Goal: Navigation & Orientation: Find specific page/section

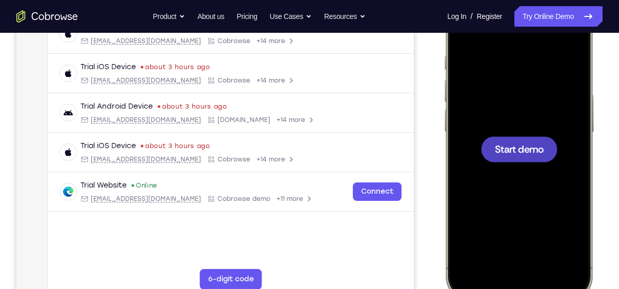
click at [524, 139] on div at bounding box center [519, 149] width 76 height 26
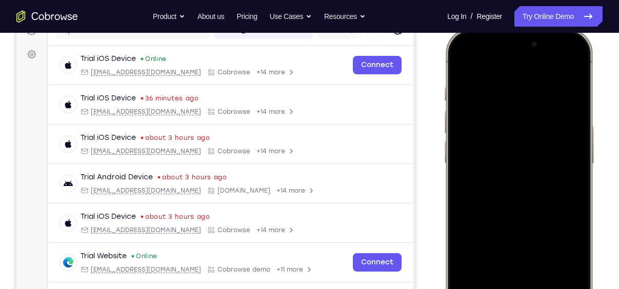
scroll to position [234, 0]
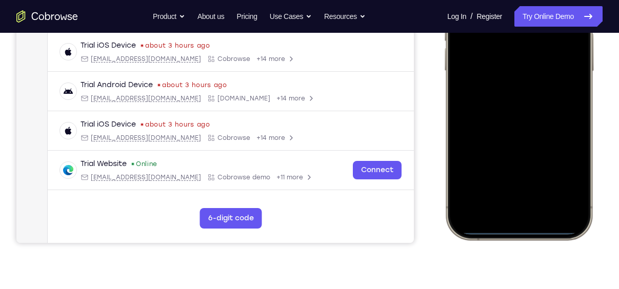
click at [501, 211] on div at bounding box center [518, 88] width 135 height 293
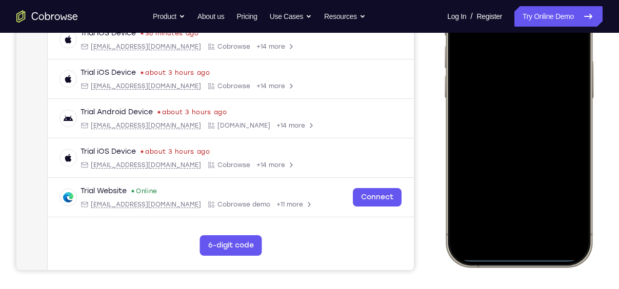
click at [531, 229] on div at bounding box center [518, 115] width 135 height 293
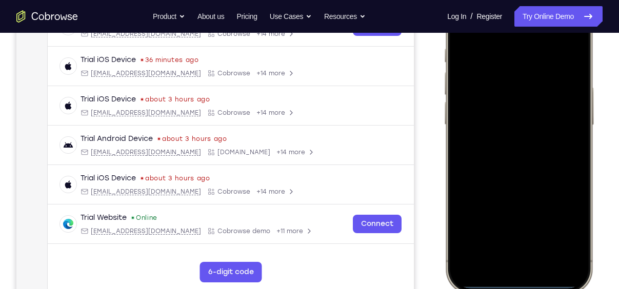
click at [500, 46] on div at bounding box center [518, 141] width 135 height 293
click at [528, 237] on div at bounding box center [518, 141] width 135 height 293
click at [515, 99] on div at bounding box center [518, 141] width 135 height 293
click at [540, 125] on div at bounding box center [518, 141] width 135 height 293
click at [540, 146] on div at bounding box center [518, 141] width 135 height 293
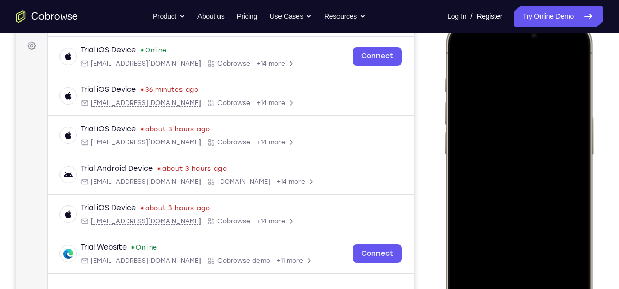
scroll to position [169, 0]
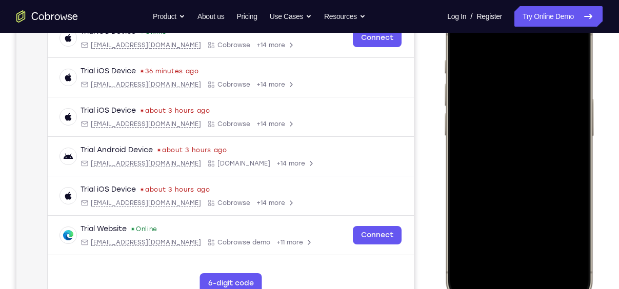
click at [553, 199] on div at bounding box center [518, 153] width 135 height 293
click at [544, 246] on div at bounding box center [518, 153] width 135 height 293
click at [546, 243] on div at bounding box center [518, 153] width 135 height 293
click at [519, 137] on div at bounding box center [518, 153] width 135 height 293
click at [477, 38] on div at bounding box center [518, 153] width 135 height 293
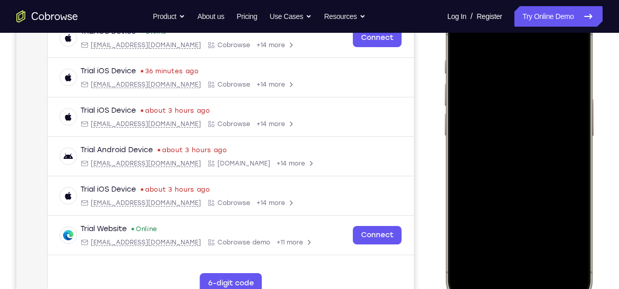
drag, startPoint x: 548, startPoint y: 151, endPoint x: 548, endPoint y: 122, distance: 29.2
click at [548, 122] on div at bounding box center [518, 153] width 135 height 293
drag, startPoint x: 487, startPoint y: 57, endPoint x: 493, endPoint y: 99, distance: 42.9
click at [493, 99] on div at bounding box center [518, 153] width 135 height 293
click at [462, 38] on div at bounding box center [518, 153] width 135 height 293
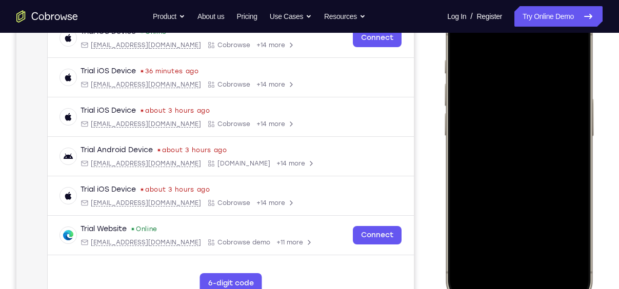
click at [462, 38] on div at bounding box center [518, 153] width 135 height 293
click at [506, 62] on div at bounding box center [518, 153] width 135 height 293
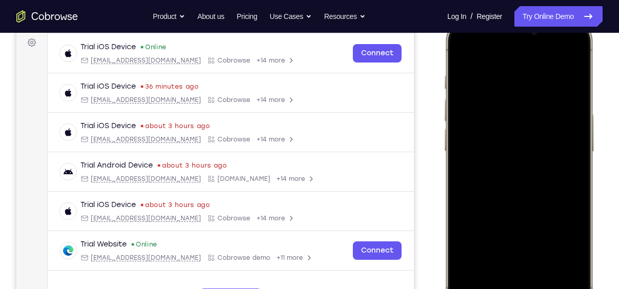
scroll to position [163, 0]
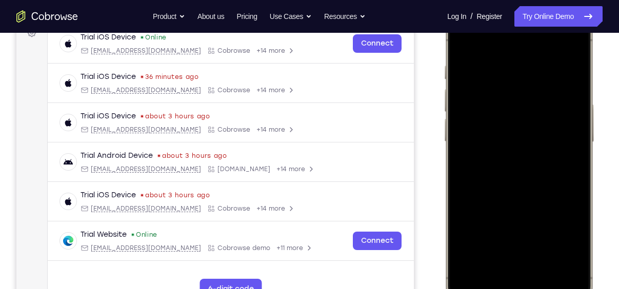
click at [559, 107] on div at bounding box center [518, 158] width 135 height 293
drag, startPoint x: 559, startPoint y: 107, endPoint x: 385, endPoint y: 98, distance: 174.5
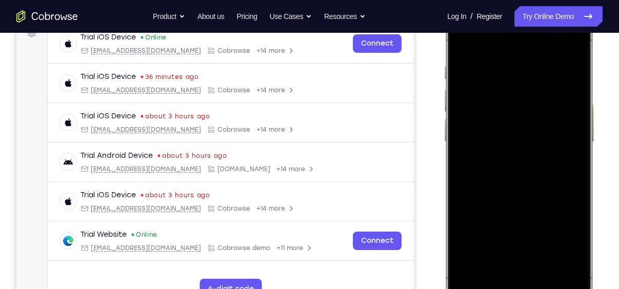
click at [443, 98] on html "Online web based iOS Simulators and Android Emulators. Run iPhone, iPad, Mobile…" at bounding box center [520, 161] width 154 height 308
click at [576, 144] on div at bounding box center [518, 158] width 135 height 293
click at [574, 145] on div at bounding box center [518, 158] width 135 height 293
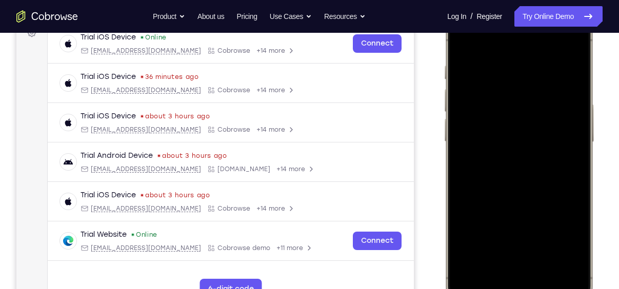
click at [574, 145] on div at bounding box center [518, 158] width 135 height 293
click at [567, 46] on div at bounding box center [518, 158] width 135 height 293
drag, startPoint x: 536, startPoint y: 182, endPoint x: 527, endPoint y: 38, distance: 143.8
click at [527, 38] on div at bounding box center [518, 158] width 135 height 293
drag, startPoint x: 528, startPoint y: 203, endPoint x: 551, endPoint y: 47, distance: 157.4
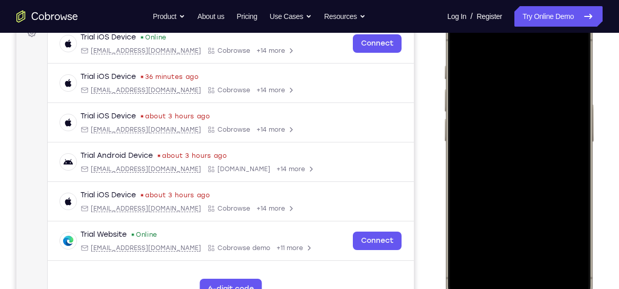
click at [551, 47] on div at bounding box center [518, 158] width 135 height 293
drag, startPoint x: 533, startPoint y: 201, endPoint x: 536, endPoint y: 56, distance: 144.6
click at [536, 56] on div at bounding box center [518, 158] width 135 height 293
drag, startPoint x: 545, startPoint y: 129, endPoint x: 562, endPoint y: 8, distance: 122.2
click at [562, 8] on div at bounding box center [518, 159] width 151 height 304
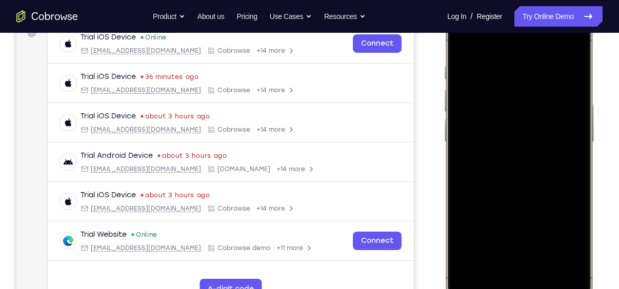
drag, startPoint x: 545, startPoint y: 73, endPoint x: 552, endPoint y: 74, distance: 6.7
click at [552, 74] on div at bounding box center [518, 158] width 135 height 293
click at [463, 245] on div at bounding box center [518, 158] width 135 height 293
click at [465, 50] on div at bounding box center [518, 158] width 135 height 293
click at [569, 112] on div at bounding box center [518, 158] width 135 height 293
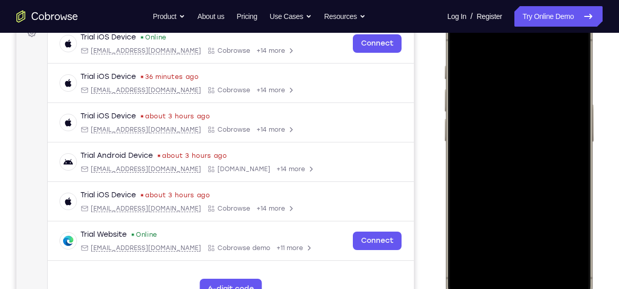
drag, startPoint x: 534, startPoint y: 91, endPoint x: 536, endPoint y: 226, distance: 134.8
click at [536, 226] on div at bounding box center [518, 158] width 135 height 293
click at [581, 112] on div at bounding box center [518, 158] width 135 height 293
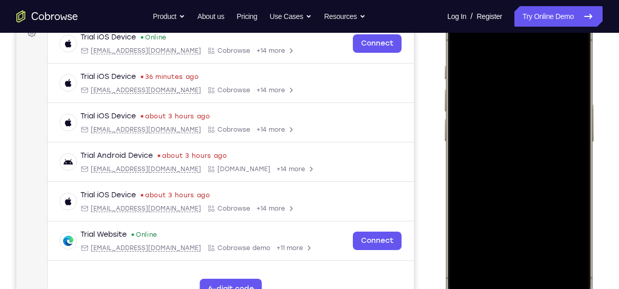
click at [581, 112] on div at bounding box center [518, 158] width 135 height 293
click at [544, 252] on div at bounding box center [518, 158] width 135 height 293
click at [460, 31] on nav "Go back Powerful, Flexible and Trustworthy. Avoid all extra friction for both A…" at bounding box center [309, 16] width 619 height 33
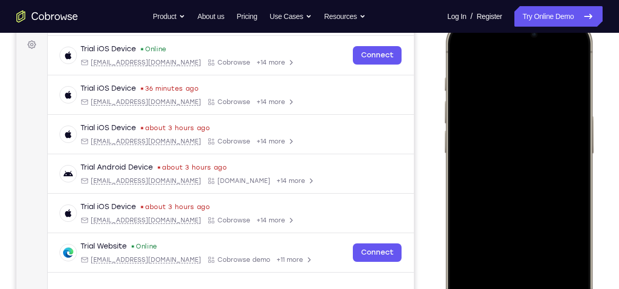
scroll to position [151, 0]
click at [464, 53] on div at bounding box center [518, 171] width 135 height 293
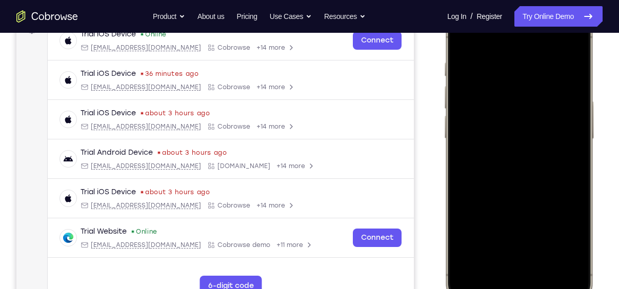
click at [568, 264] on div at bounding box center [518, 155] width 135 height 293
drag, startPoint x: 528, startPoint y: 198, endPoint x: 532, endPoint y: 104, distance: 94.9
click at [532, 104] on div at bounding box center [518, 155] width 135 height 293
click at [459, 207] on div at bounding box center [518, 155] width 135 height 293
drag, startPoint x: 515, startPoint y: 225, endPoint x: 514, endPoint y: 94, distance: 130.7
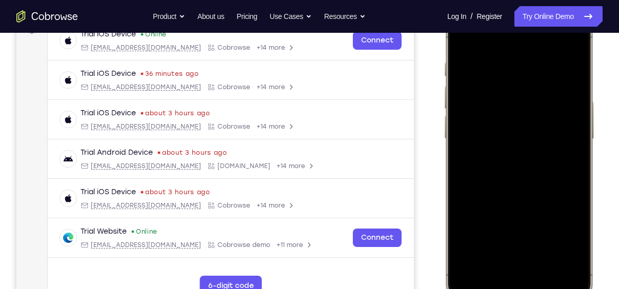
click at [514, 94] on div at bounding box center [518, 155] width 135 height 293
drag, startPoint x: 547, startPoint y: 232, endPoint x: 565, endPoint y: 52, distance: 180.3
click at [565, 52] on div at bounding box center [518, 155] width 135 height 293
drag, startPoint x: 539, startPoint y: 231, endPoint x: 539, endPoint y: 91, distance: 139.9
click at [539, 91] on div at bounding box center [518, 155] width 135 height 293
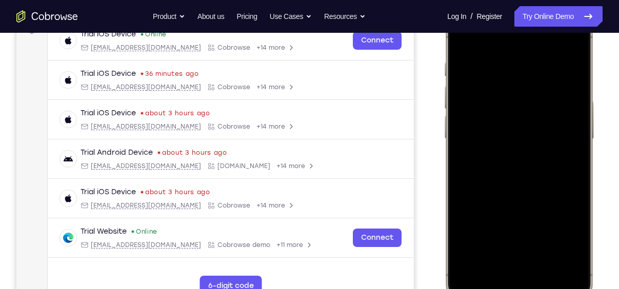
drag, startPoint x: 548, startPoint y: 189, endPoint x: 545, endPoint y: 67, distance: 122.0
click at [545, 67] on div at bounding box center [518, 155] width 135 height 293
drag, startPoint x: 532, startPoint y: 184, endPoint x: 540, endPoint y: 132, distance: 52.3
click at [540, 132] on div at bounding box center [518, 155] width 135 height 293
click at [577, 157] on div at bounding box center [518, 155] width 135 height 293
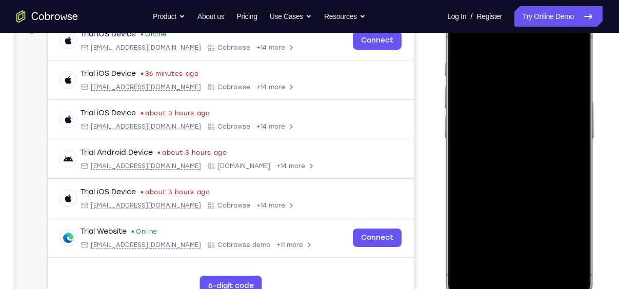
drag, startPoint x: 555, startPoint y: 207, endPoint x: 557, endPoint y: 88, distance: 118.9
click at [557, 88] on div at bounding box center [518, 155] width 135 height 293
drag, startPoint x: 553, startPoint y: 179, endPoint x: 559, endPoint y: 55, distance: 124.2
click at [559, 55] on div at bounding box center [518, 155] width 135 height 293
drag, startPoint x: 534, startPoint y: 176, endPoint x: 538, endPoint y: 50, distance: 126.7
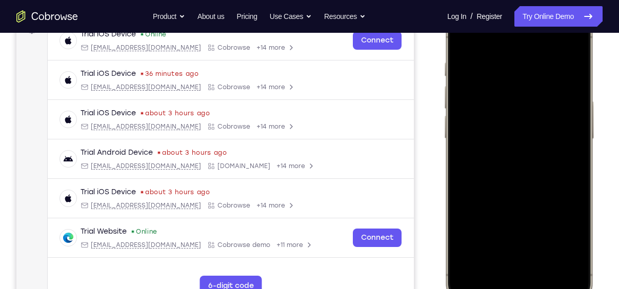
click at [538, 50] on div at bounding box center [518, 155] width 135 height 293
click at [459, 162] on div at bounding box center [518, 155] width 135 height 293
drag, startPoint x: 517, startPoint y: 190, endPoint x: 520, endPoint y: 57, distance: 132.8
click at [520, 57] on div at bounding box center [518, 155] width 135 height 293
drag, startPoint x: 524, startPoint y: 169, endPoint x: 534, endPoint y: 94, distance: 75.0
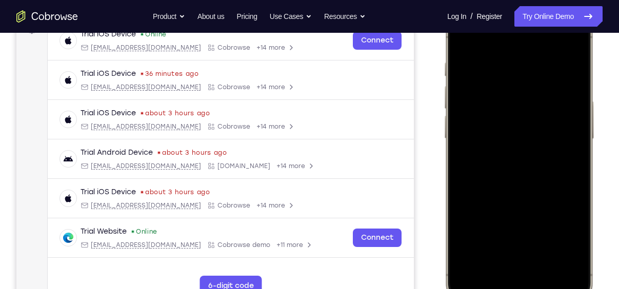
click at [534, 94] on div at bounding box center [518, 155] width 135 height 293
click at [579, 115] on div at bounding box center [518, 155] width 135 height 293
click at [459, 209] on div at bounding box center [518, 155] width 135 height 293
drag, startPoint x: 537, startPoint y: 239, endPoint x: 541, endPoint y: 51, distance: 187.6
click at [541, 51] on div at bounding box center [518, 155] width 135 height 293
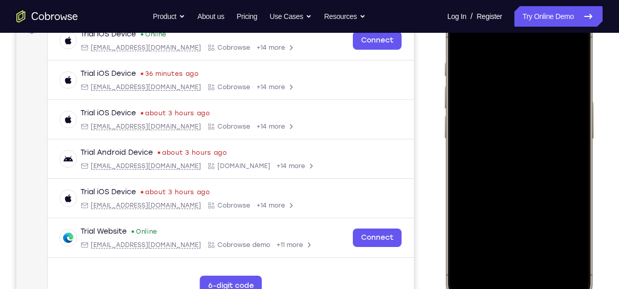
drag, startPoint x: 532, startPoint y: 186, endPoint x: 549, endPoint y: 44, distance: 142.6
click at [549, 44] on div at bounding box center [518, 155] width 135 height 293
drag, startPoint x: 539, startPoint y: 197, endPoint x: 551, endPoint y: 48, distance: 149.2
click at [551, 48] on div at bounding box center [518, 155] width 135 height 293
drag, startPoint x: 544, startPoint y: 178, endPoint x: 551, endPoint y: 103, distance: 76.2
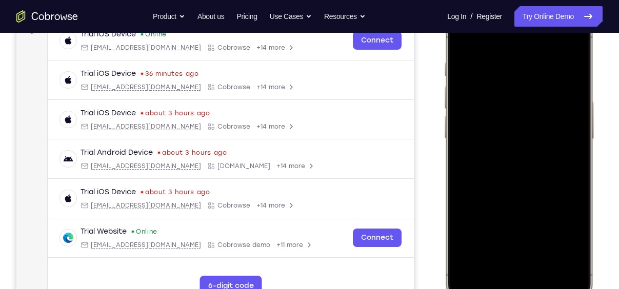
click at [551, 103] on div at bounding box center [518, 155] width 135 height 293
drag, startPoint x: 543, startPoint y: 226, endPoint x: 543, endPoint y: 101, distance: 124.6
click at [543, 101] on div at bounding box center [518, 155] width 135 height 293
drag, startPoint x: 538, startPoint y: 215, endPoint x: 543, endPoint y: 110, distance: 105.2
click at [543, 110] on div at bounding box center [518, 155] width 135 height 293
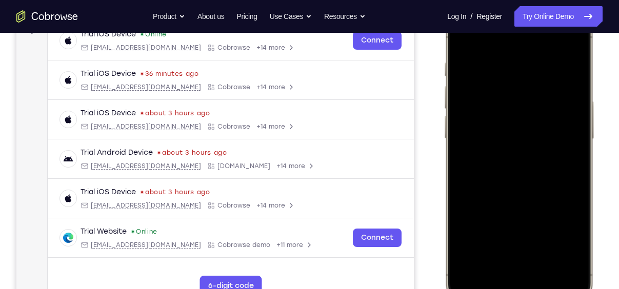
click at [581, 93] on div at bounding box center [518, 155] width 135 height 293
drag, startPoint x: 545, startPoint y: 185, endPoint x: 544, endPoint y: 51, distance: 133.3
click at [544, 51] on div at bounding box center [518, 155] width 135 height 293
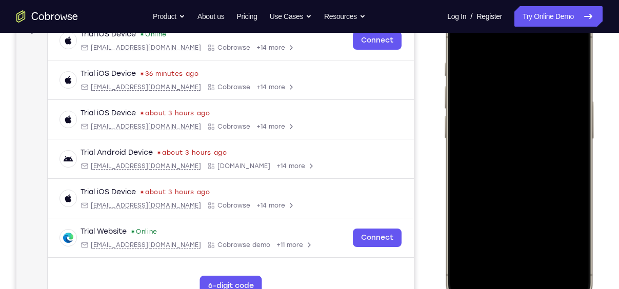
drag, startPoint x: 545, startPoint y: 235, endPoint x: 549, endPoint y: 164, distance: 71.4
click at [549, 164] on div at bounding box center [518, 155] width 135 height 293
drag, startPoint x: 547, startPoint y: 222, endPoint x: 560, endPoint y: 94, distance: 128.8
click at [560, 94] on div at bounding box center [518, 155] width 135 height 293
drag, startPoint x: 538, startPoint y: 190, endPoint x: 544, endPoint y: 54, distance: 135.4
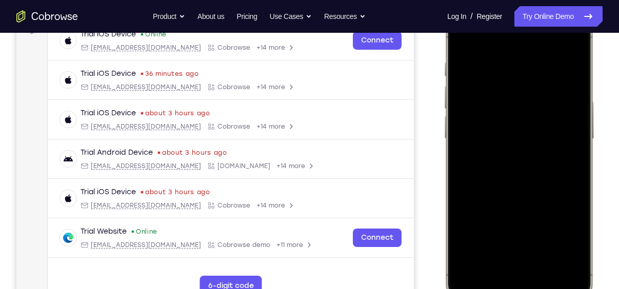
click at [544, 54] on div at bounding box center [518, 155] width 135 height 293
drag, startPoint x: 533, startPoint y: 211, endPoint x: 540, endPoint y: 56, distance: 155.5
click at [540, 56] on div at bounding box center [518, 155] width 135 height 293
drag, startPoint x: 540, startPoint y: 190, endPoint x: 548, endPoint y: 34, distance: 156.6
click at [548, 34] on div at bounding box center [518, 155] width 135 height 293
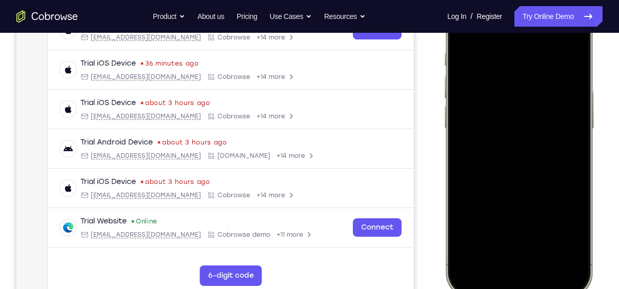
scroll to position [175, 0]
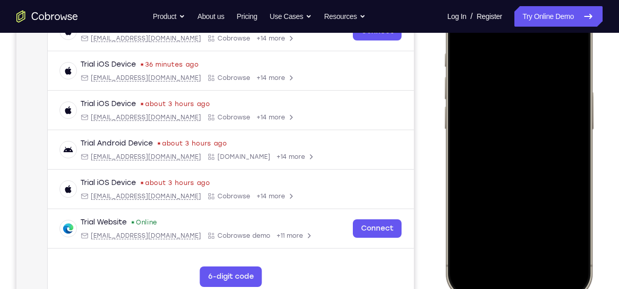
drag, startPoint x: 543, startPoint y: 180, endPoint x: 545, endPoint y: -53, distance: 233.2
click at [545, 0] on html "Online web based iOS Simulators and Android Emulators. Run iPhone, iPad, Mobile…" at bounding box center [520, 148] width 154 height 308
click at [551, 145] on div at bounding box center [518, 146] width 135 height 293
click at [541, 280] on div at bounding box center [518, 146] width 135 height 293
click at [572, 261] on div at bounding box center [518, 146] width 135 height 293
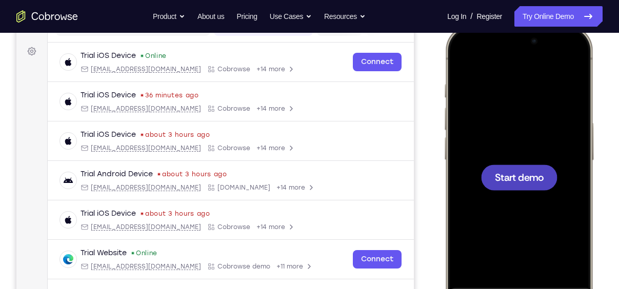
scroll to position [0, 0]
